Goal: Information Seeking & Learning: Find specific fact

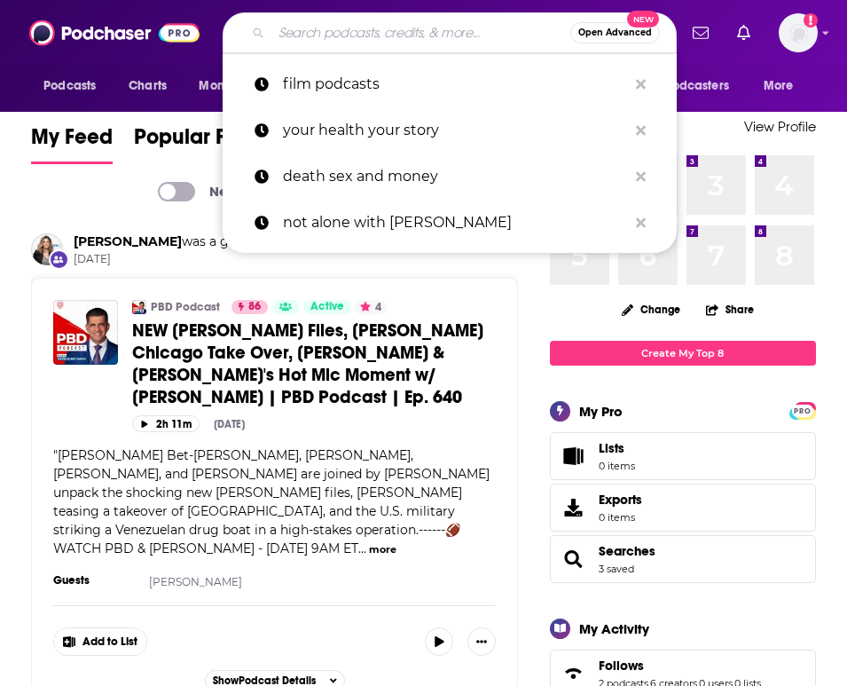
click at [379, 28] on input "Search podcasts, credits, & more..." at bounding box center [421, 33] width 299 height 28
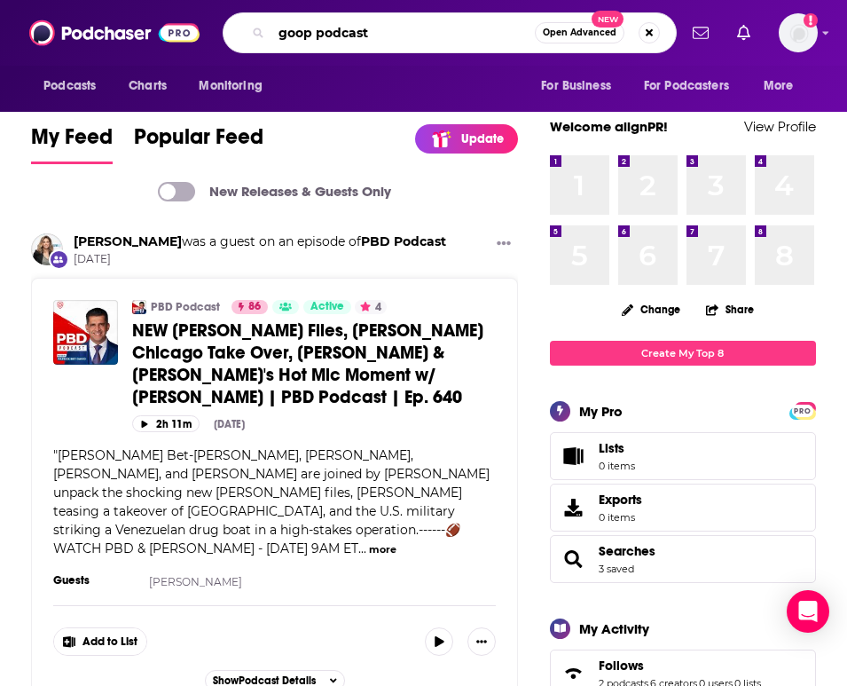
type input "goop podcast"
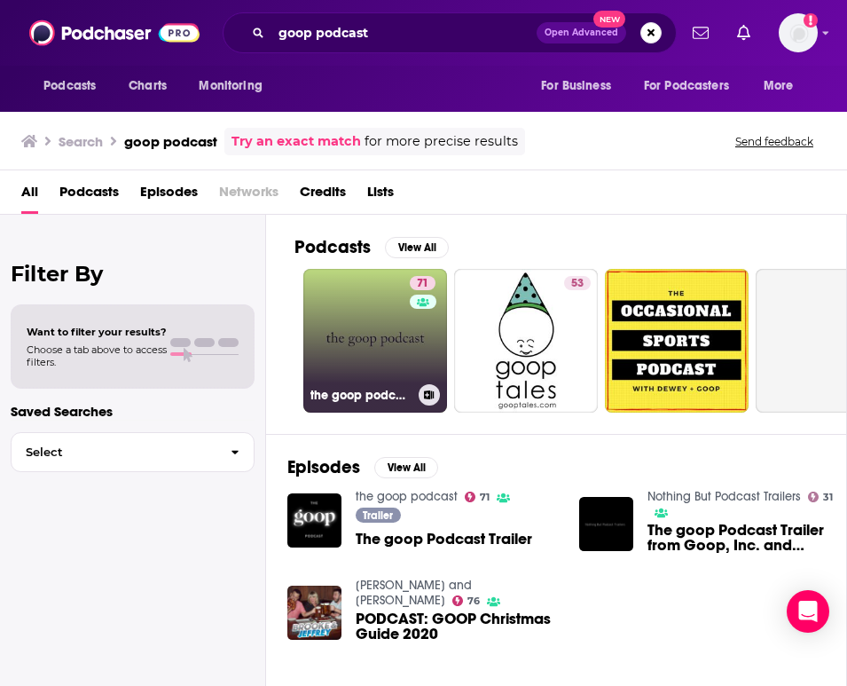
click at [350, 374] on link "71 the goop podcast" at bounding box center [375, 341] width 144 height 144
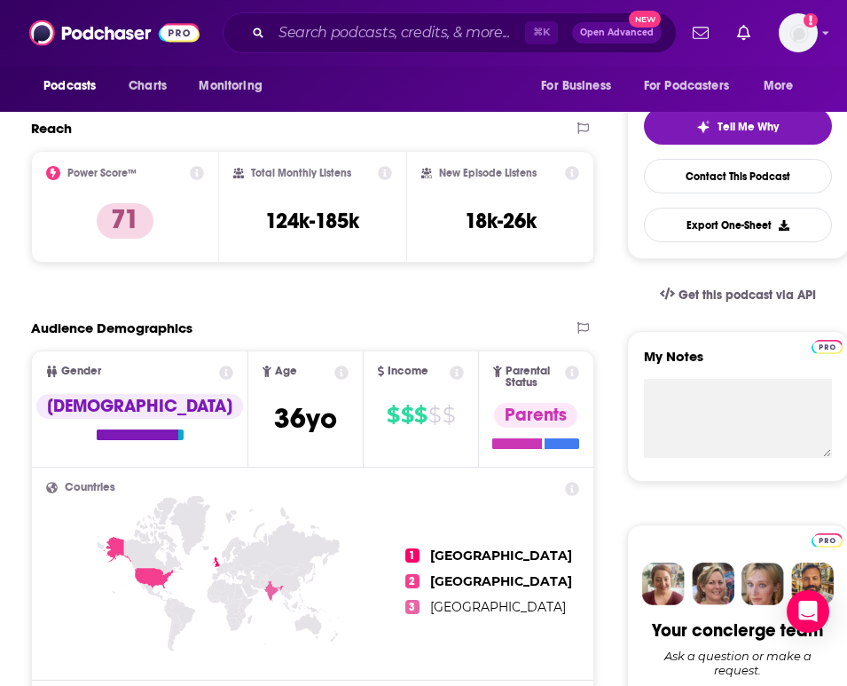
scroll to position [371, 0]
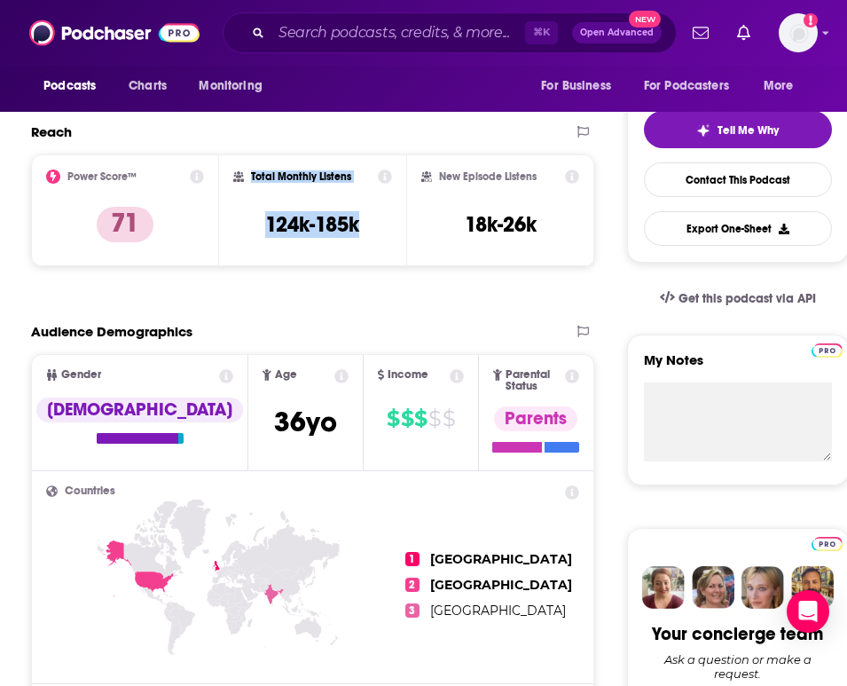
drag, startPoint x: 248, startPoint y: 174, endPoint x: 381, endPoint y: 246, distance: 150.5
click at [381, 246] on div "Total Monthly Listens 124k-185k" at bounding box center [313, 210] width 160 height 82
copy div "Total Monthly Listens 124k-185k"
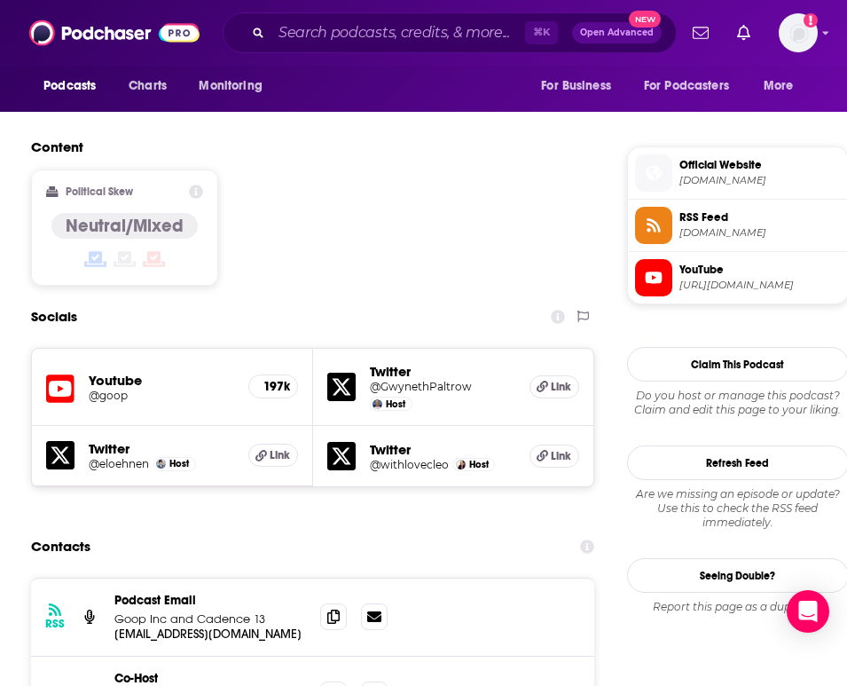
scroll to position [1577, 0]
